Goal: Task Accomplishment & Management: Manage account settings

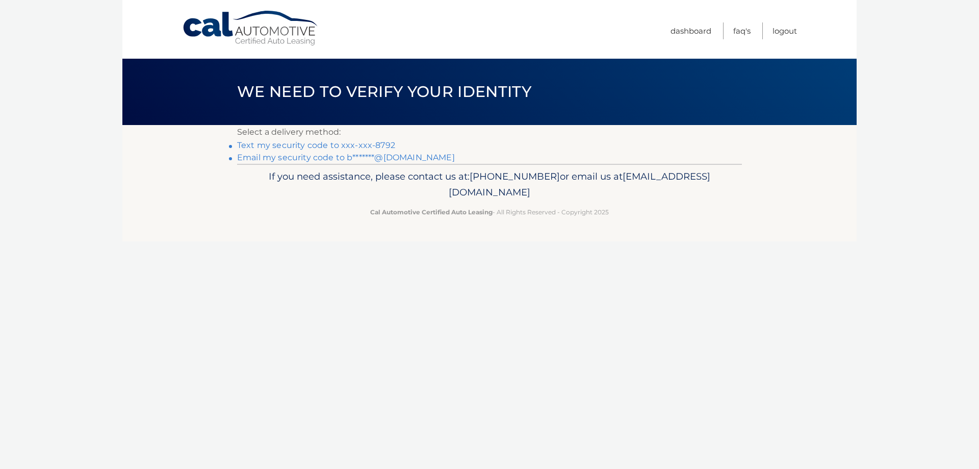
click at [359, 145] on link "Text my security code to xxx-xxx-8792" at bounding box center [316, 145] width 158 height 10
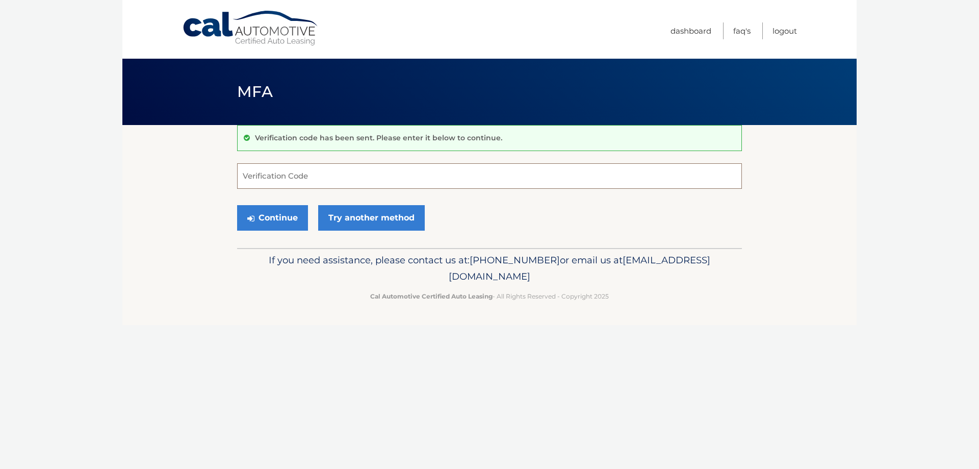
click at [328, 171] on input "Verification Code" at bounding box center [489, 176] width 505 height 26
type input "974325"
click at [237, 205] on button "Continue" at bounding box center [272, 218] width 71 height 26
click at [290, 221] on button "Continue" at bounding box center [272, 218] width 71 height 26
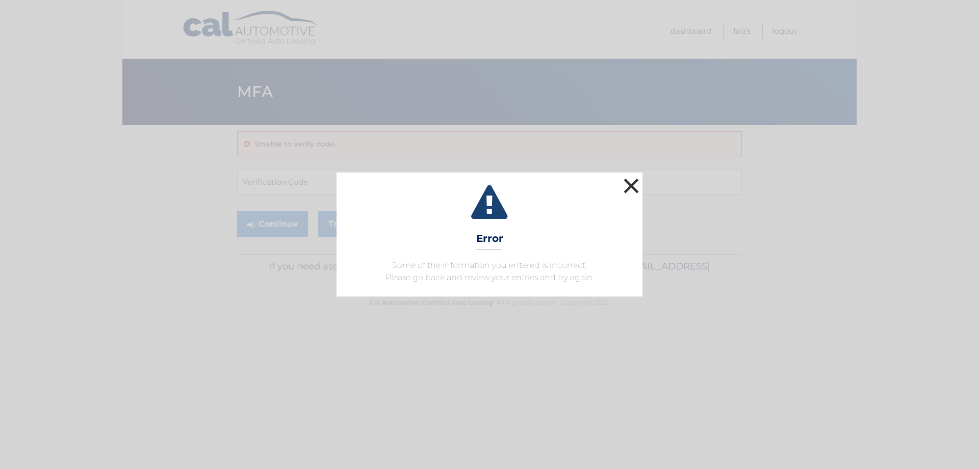
click at [630, 184] on button "×" at bounding box center [631, 185] width 20 height 20
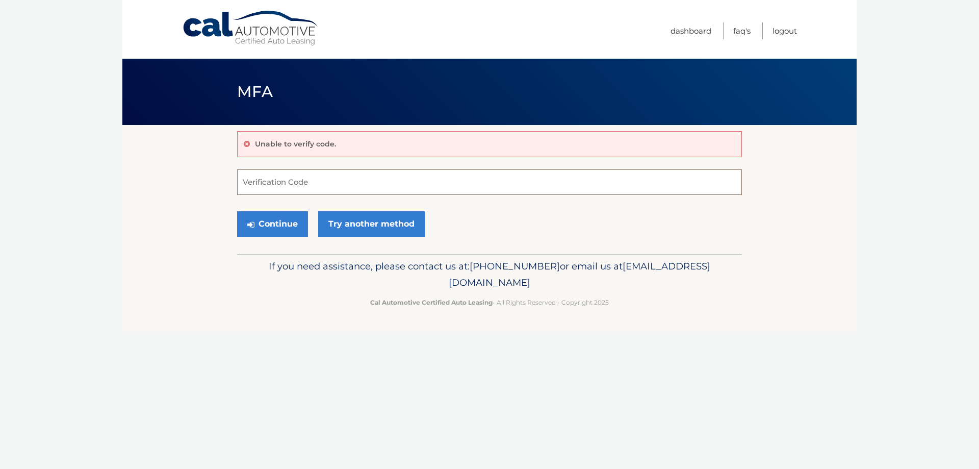
click at [298, 183] on input "Verification Code" at bounding box center [489, 182] width 505 height 26
type input "974325"
click at [287, 226] on button "Continue" at bounding box center [272, 224] width 71 height 26
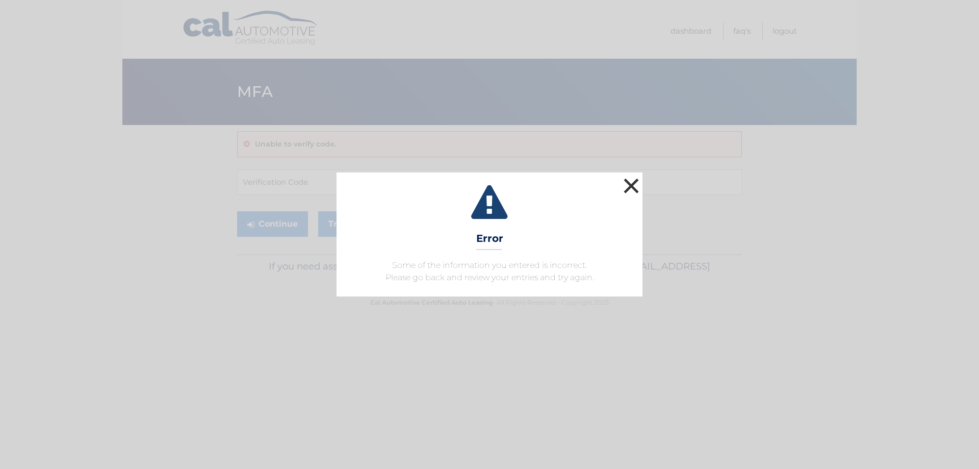
click at [628, 188] on button "×" at bounding box center [631, 185] width 20 height 20
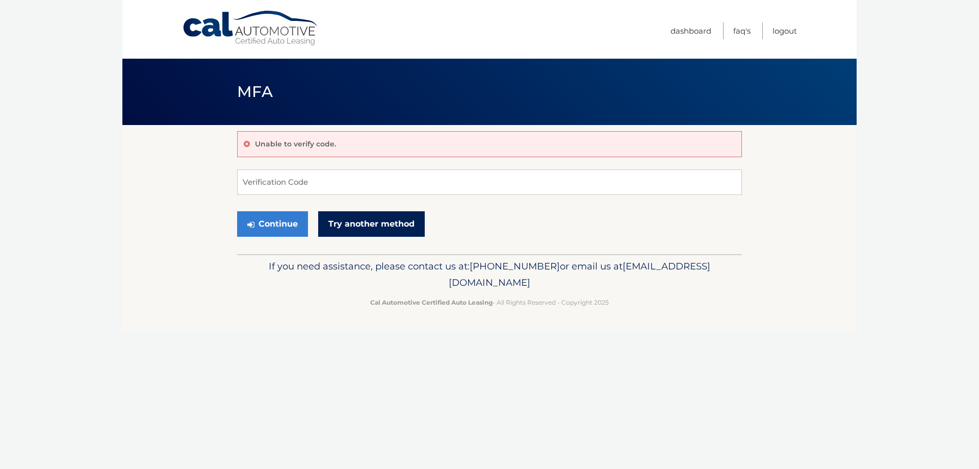
click at [371, 228] on link "Try another method" at bounding box center [371, 224] width 107 height 26
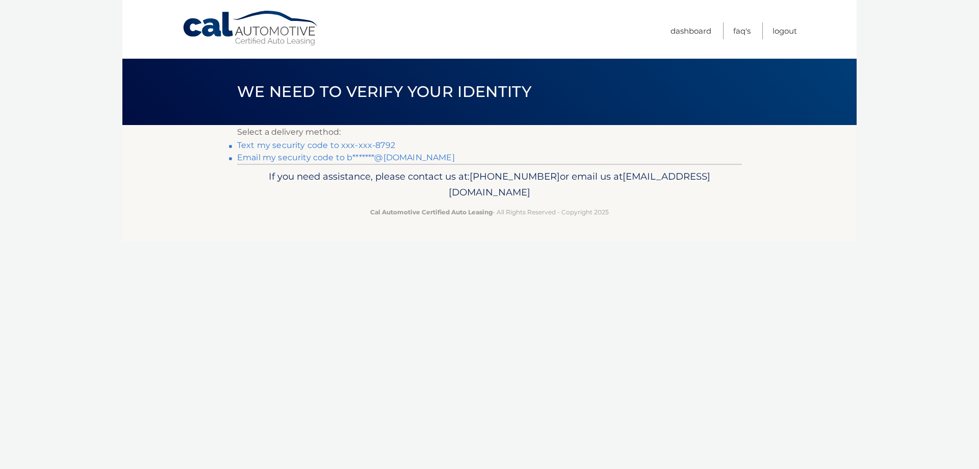
click at [367, 144] on link "Text my security code to xxx-xxx-8792" at bounding box center [316, 145] width 158 height 10
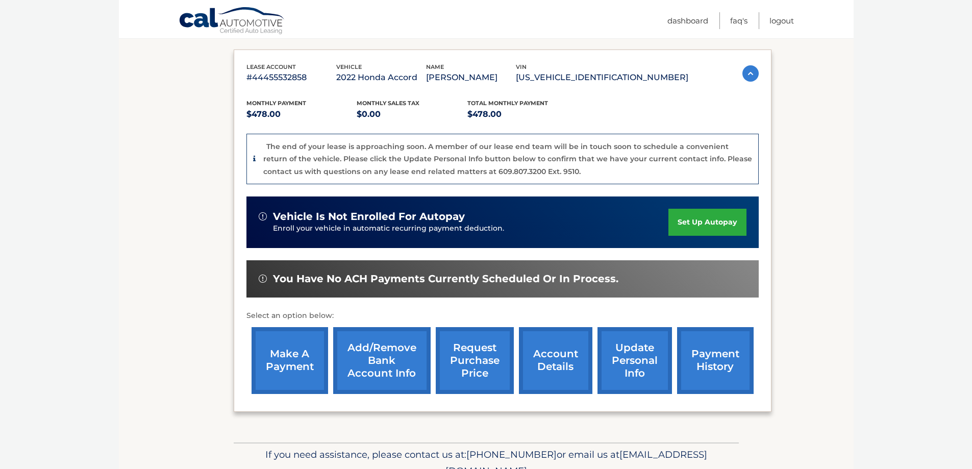
scroll to position [111, 0]
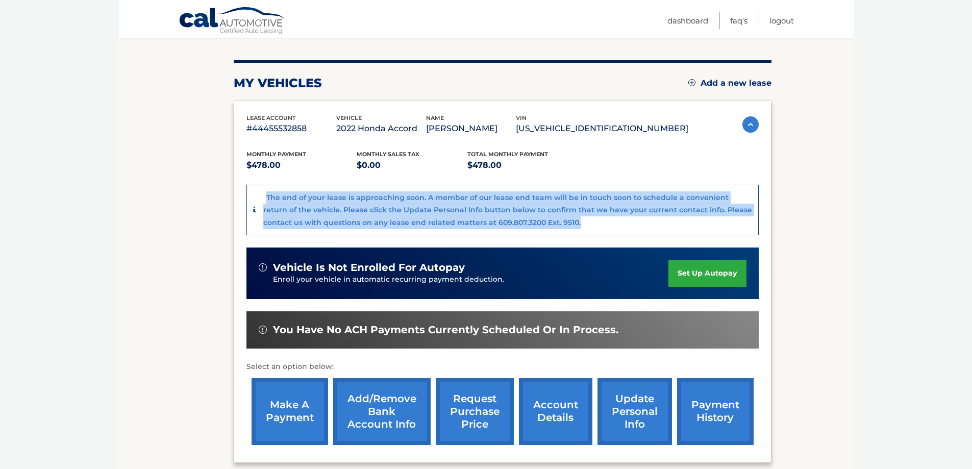
drag, startPoint x: 276, startPoint y: 198, endPoint x: 605, endPoint y: 232, distance: 330.7
click at [605, 232] on div "The end of your lease is approaching soon. A member of our lease end team will …" at bounding box center [502, 210] width 512 height 51
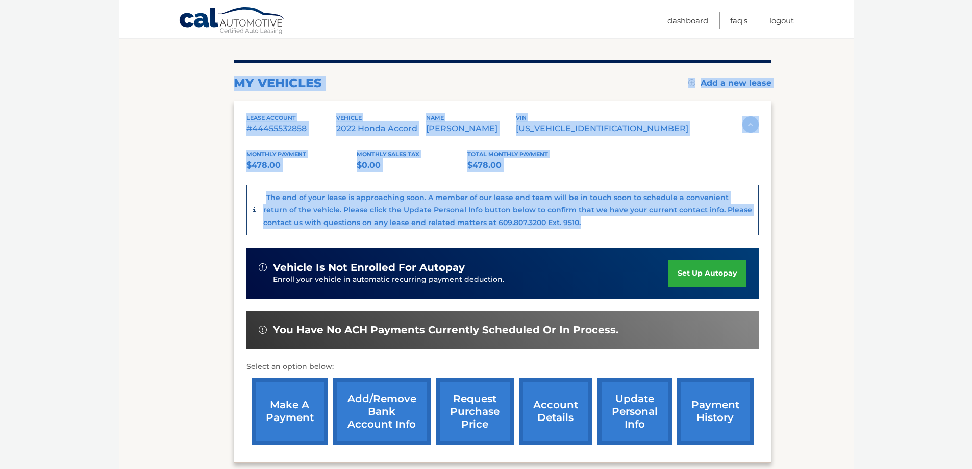
drag, startPoint x: 576, startPoint y: 223, endPoint x: 231, endPoint y: 193, distance: 346.6
click at [231, 193] on section "my vehicles Add a new lease lease account #44455532858 vehicle 2022 Honda Accor…" at bounding box center [486, 253] width 734 height 479
click at [581, 219] on div "The end of your lease is approaching soon. A member of our lease end team will …" at bounding box center [507, 210] width 489 height 38
click at [580, 230] on div "The end of your lease is approaching soon. A member of our lease end team will …" at bounding box center [502, 210] width 512 height 51
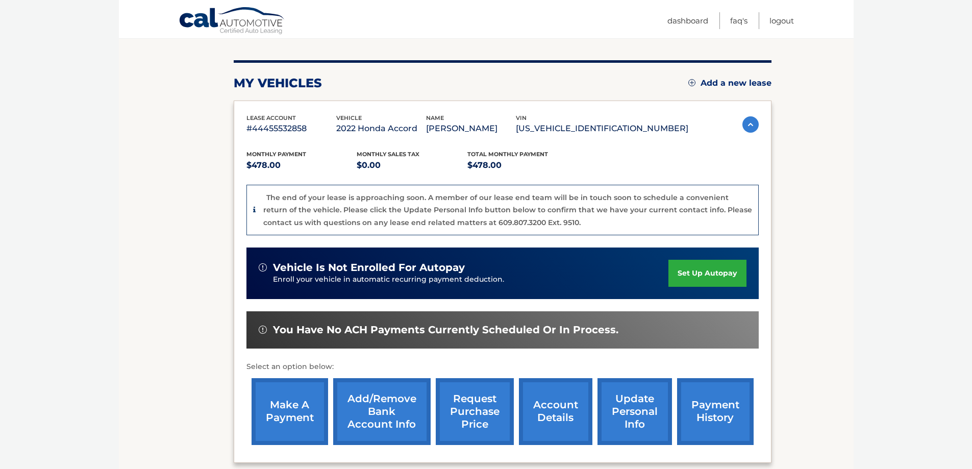
click at [574, 229] on div "The end of your lease is approaching soon. A member of our lease end team will …" at bounding box center [502, 210] width 512 height 51
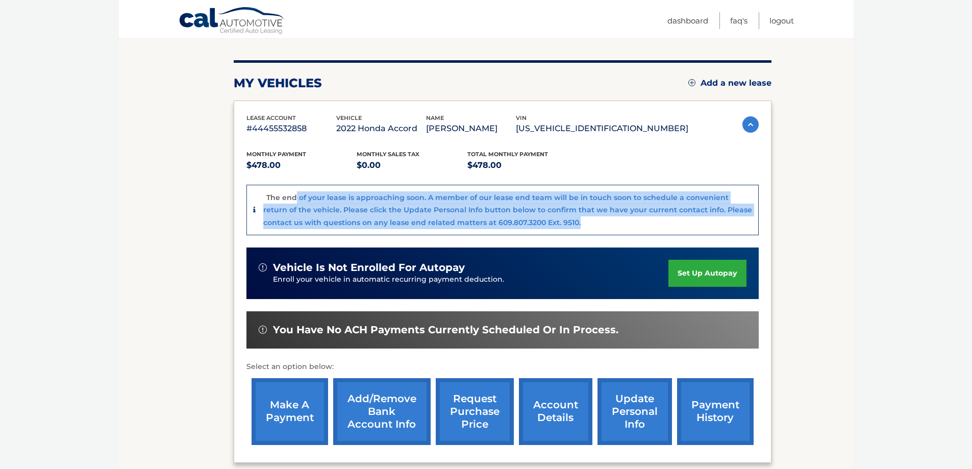
drag, startPoint x: 568, startPoint y: 227, endPoint x: 295, endPoint y: 191, distance: 275.2
click at [295, 191] on div "The end of your lease is approaching soon. A member of our lease end team will …" at bounding box center [507, 210] width 489 height 38
click at [628, 226] on div "The end of your lease is approaching soon. A member of our lease end team will …" at bounding box center [507, 210] width 489 height 38
drag, startPoint x: 618, startPoint y: 224, endPoint x: 253, endPoint y: 186, distance: 366.2
click at [253, 186] on div "The end of your lease is approaching soon. A member of our lease end team will …" at bounding box center [502, 210] width 512 height 51
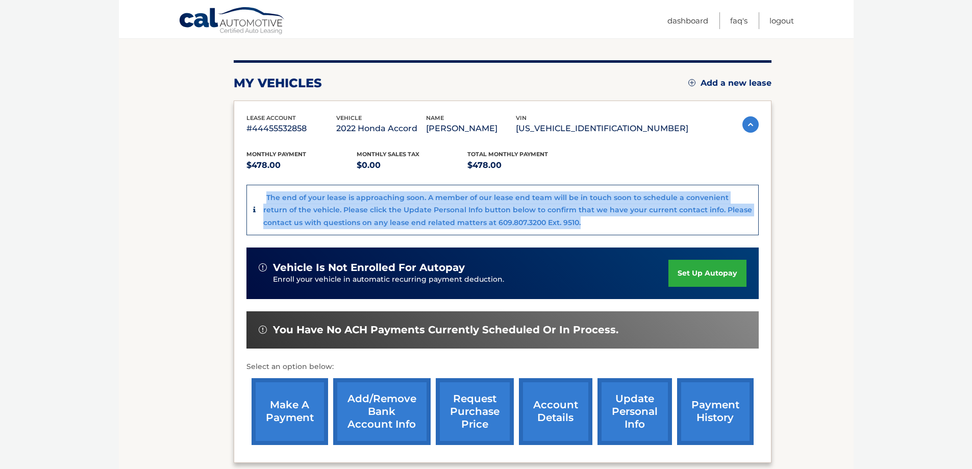
click at [548, 196] on p "The end of your lease is approaching soon. A member of our lease end team will …" at bounding box center [507, 210] width 489 height 34
drag, startPoint x: 592, startPoint y: 221, endPoint x: 598, endPoint y: 227, distance: 8.7
click at [592, 222] on div "The end of your lease is approaching soon. A member of our lease end team will …" at bounding box center [507, 210] width 489 height 38
click at [601, 233] on div "The end of your lease is approaching soon. A member of our lease end team will …" at bounding box center [502, 210] width 512 height 51
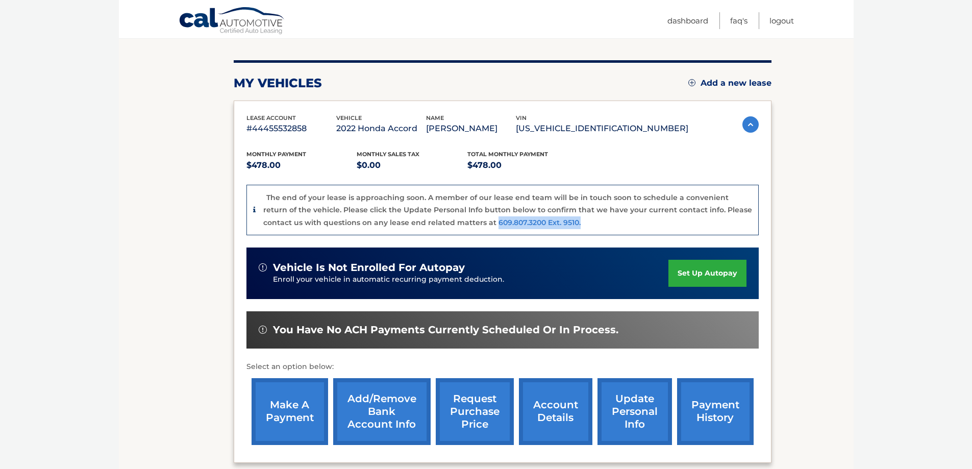
drag, startPoint x: 462, startPoint y: 221, endPoint x: 545, endPoint y: 221, distance: 83.6
click at [545, 221] on p "The end of your lease is approaching soon. A member of our lease end team will …" at bounding box center [507, 210] width 489 height 34
drag, startPoint x: 550, startPoint y: 221, endPoint x: 557, endPoint y: 223, distance: 6.8
click at [552, 222] on div "The end of your lease is approaching soon. A member of our lease end team will …" at bounding box center [507, 210] width 489 height 38
click at [559, 224] on div "The end of your lease is approaching soon. A member of our lease end team will …" at bounding box center [507, 210] width 489 height 38
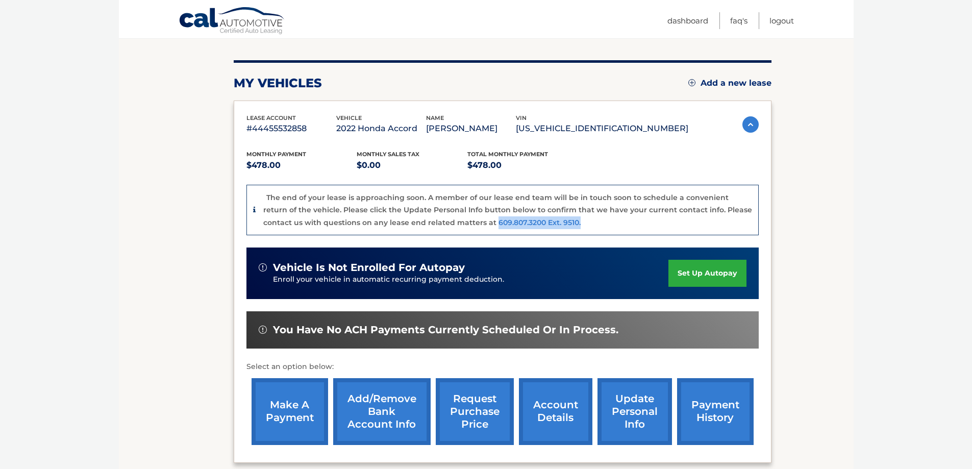
click at [550, 226] on div "The end of your lease is approaching soon. A member of our lease end team will …" at bounding box center [507, 210] width 489 height 38
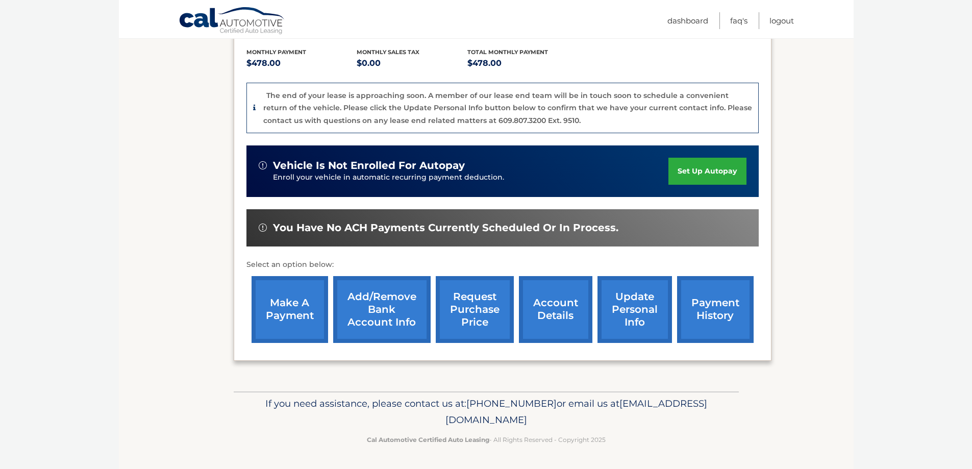
scroll to position [162, 0]
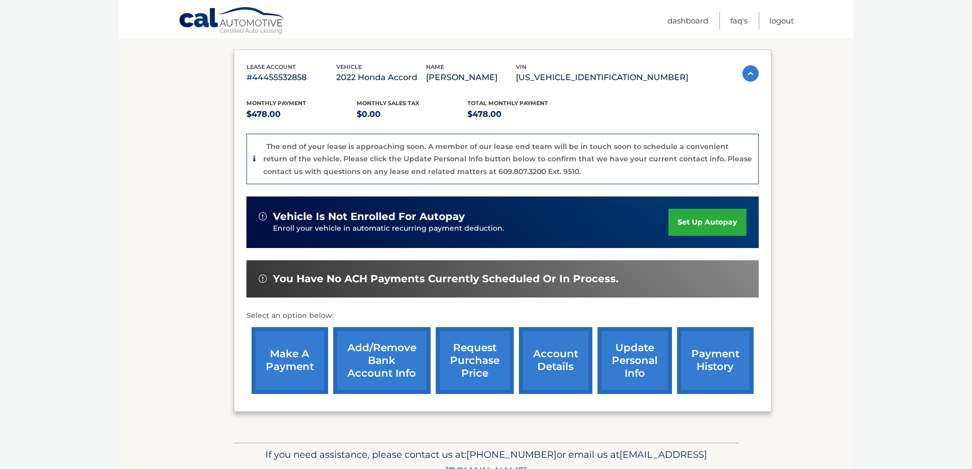
click at [633, 362] on link "update personal info" at bounding box center [634, 360] width 74 height 67
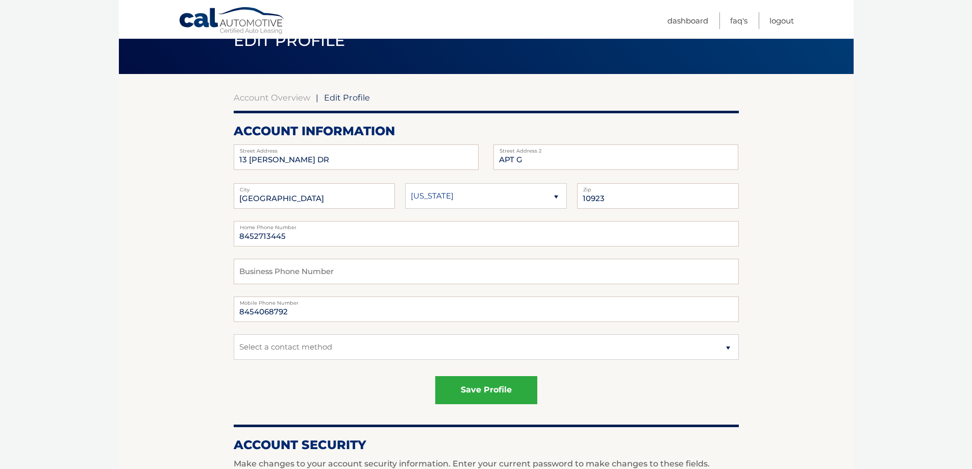
scroll to position [153, 0]
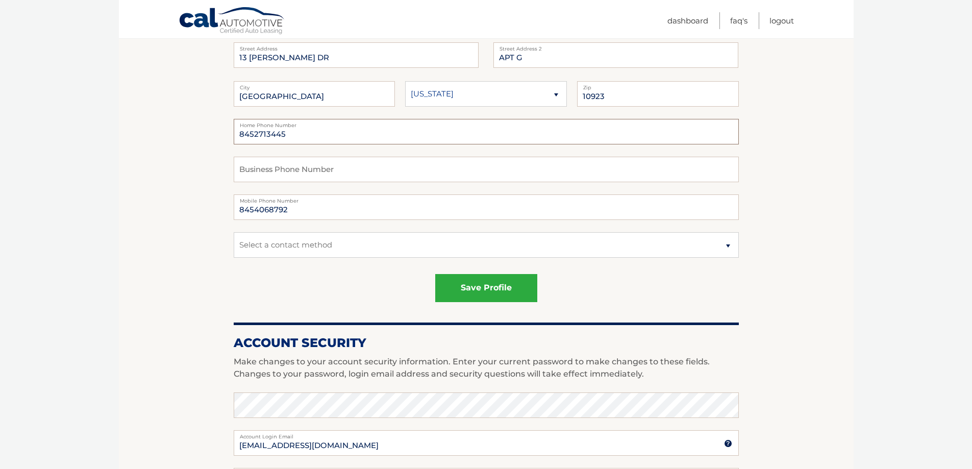
drag, startPoint x: 301, startPoint y: 133, endPoint x: 192, endPoint y: 136, distance: 109.2
click at [192, 137] on section "Account Overview | Edit Profile account information [STREET_ADDRESS][PERSON_NAM…" at bounding box center [486, 365] width 734 height 787
click at [804, 189] on section "Account Overview | Edit Profile account information 13 HASBROUCK DR Street Addr…" at bounding box center [486, 365] width 734 height 787
click at [648, 246] on select "Select a contact method Mobile Home" at bounding box center [486, 245] width 505 height 26
select select "1"
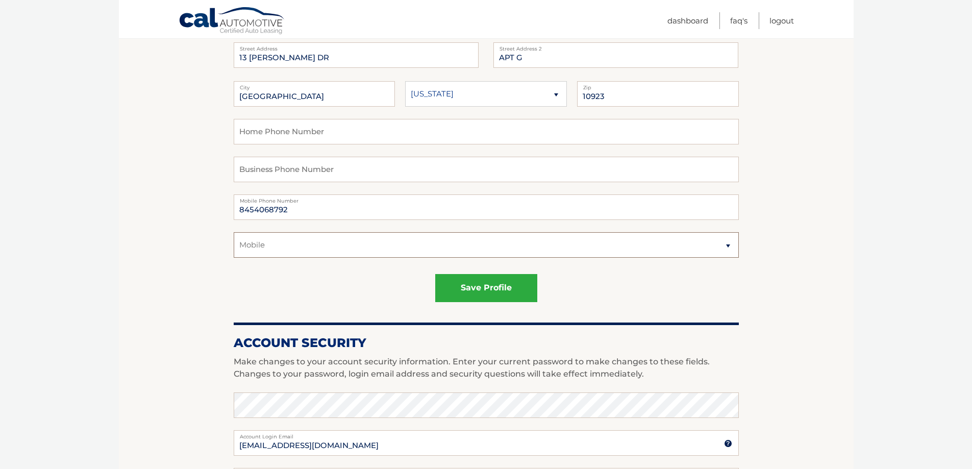
click at [234, 232] on select "Select a contact method Mobile Home" at bounding box center [486, 245] width 505 height 26
click at [833, 276] on section "Account Overview | Edit Profile account information 13 HASBROUCK DR Street Addr…" at bounding box center [486, 365] width 734 height 787
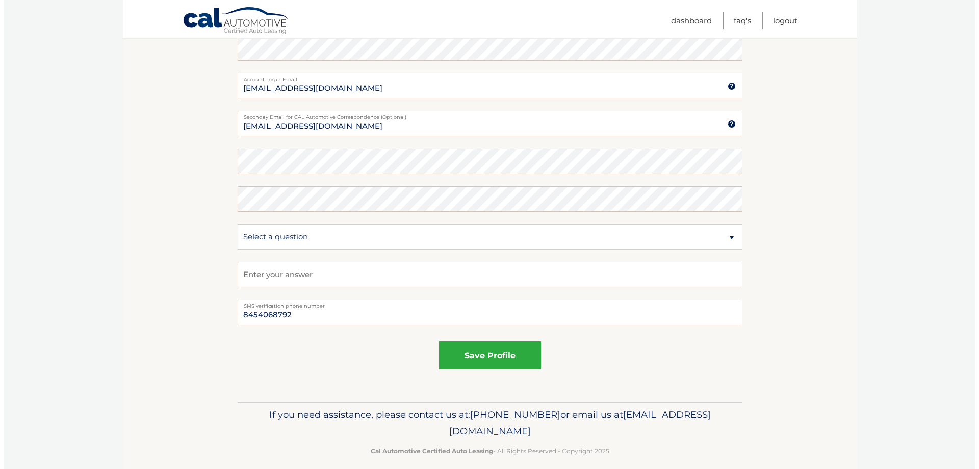
scroll to position [255, 0]
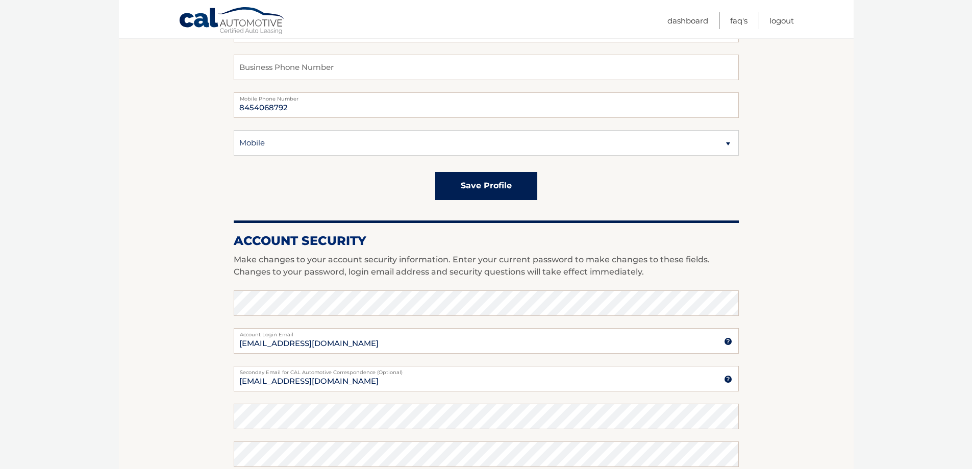
click at [484, 189] on button "save profile" at bounding box center [486, 186] width 102 height 28
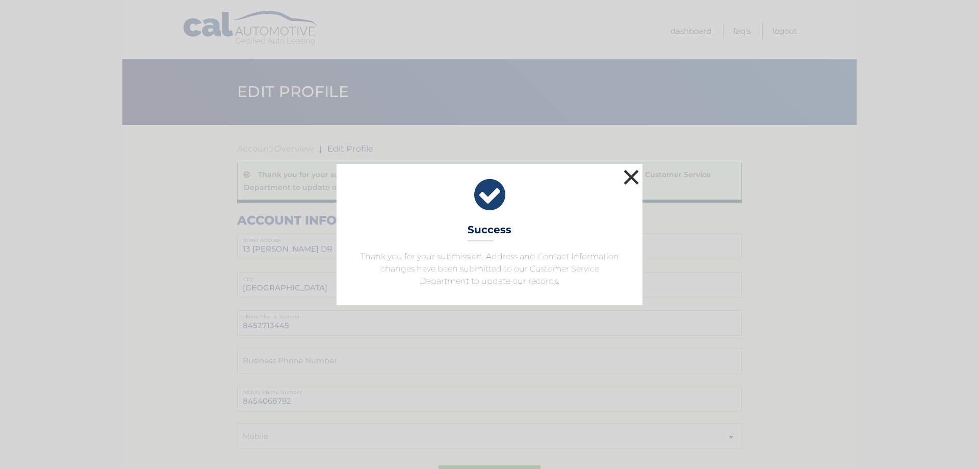
click at [634, 173] on button "×" at bounding box center [631, 177] width 20 height 20
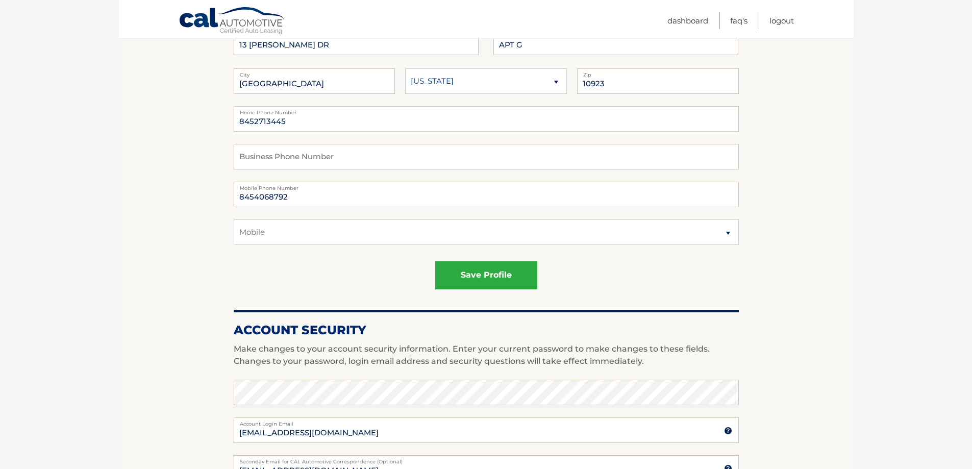
scroll to position [51, 0]
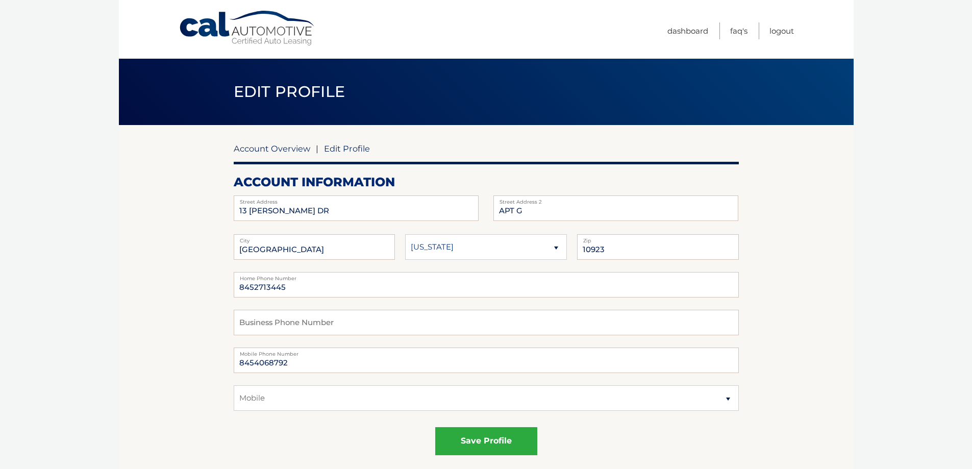
click at [288, 144] on link "Account Overview" at bounding box center [272, 148] width 77 height 10
click at [263, 147] on link "Account Overview" at bounding box center [272, 148] width 77 height 10
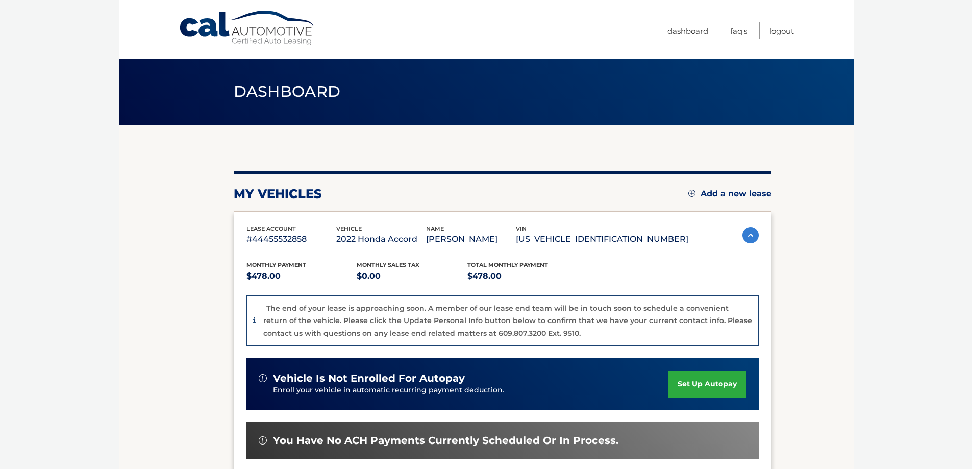
scroll to position [102, 0]
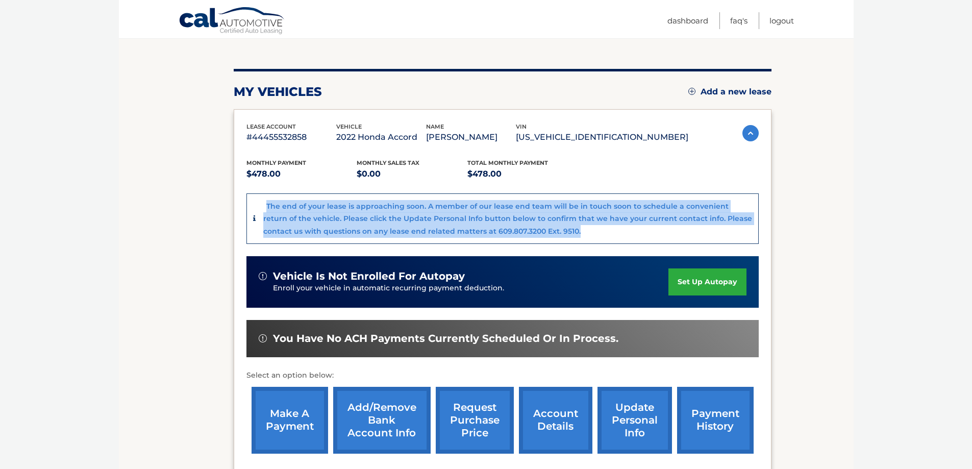
drag, startPoint x: 556, startPoint y: 233, endPoint x: 252, endPoint y: 199, distance: 305.3
click at [252, 199] on div "The end of your lease is approaching soon. A member of our lease end team will …" at bounding box center [502, 218] width 512 height 51
click at [676, 236] on div "The end of your lease is approaching soon. A member of our lease end team will …" at bounding box center [507, 219] width 489 height 38
